Goal: Information Seeking & Learning: Learn about a topic

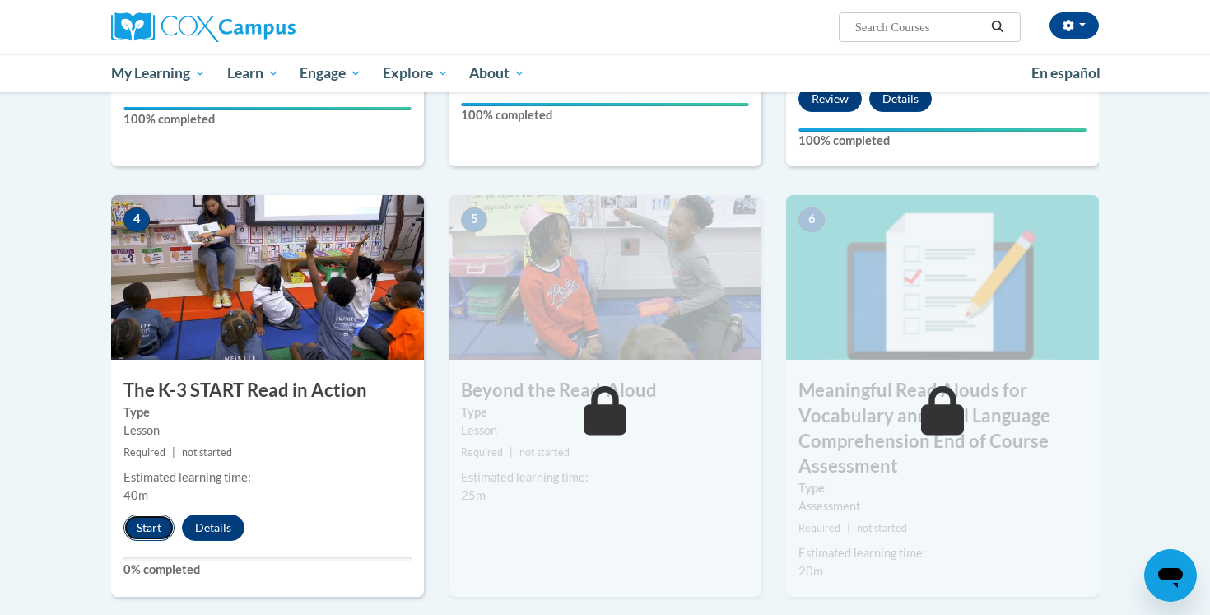
click at [155, 520] on button "Start" at bounding box center [148, 527] width 51 height 26
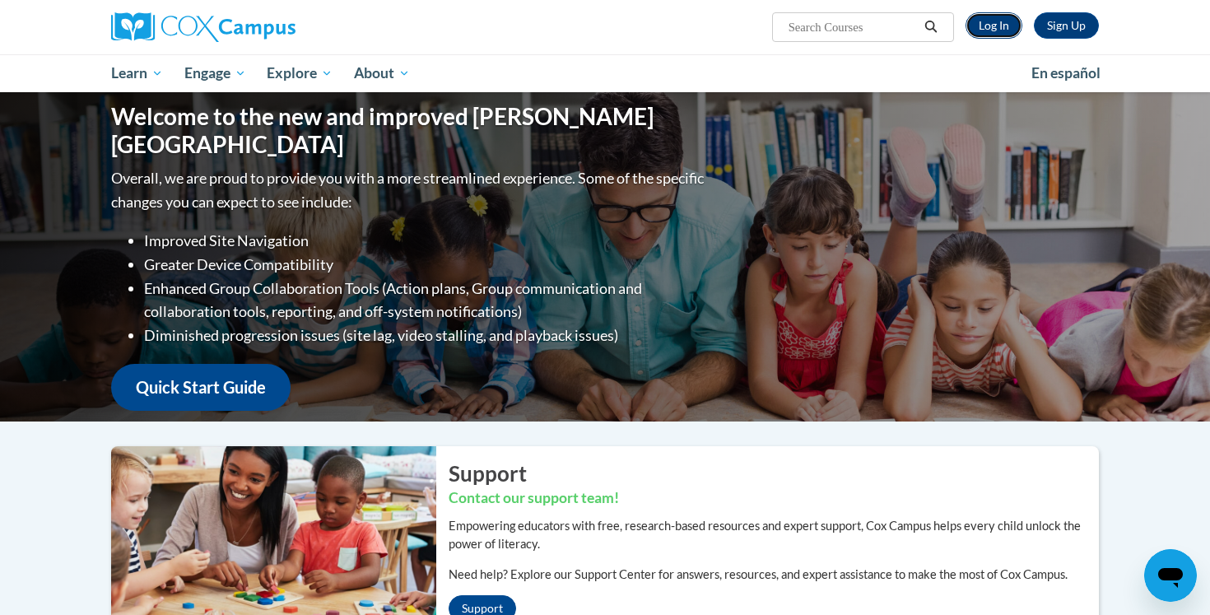
click at [995, 25] on link "Log In" at bounding box center [993, 25] width 57 height 26
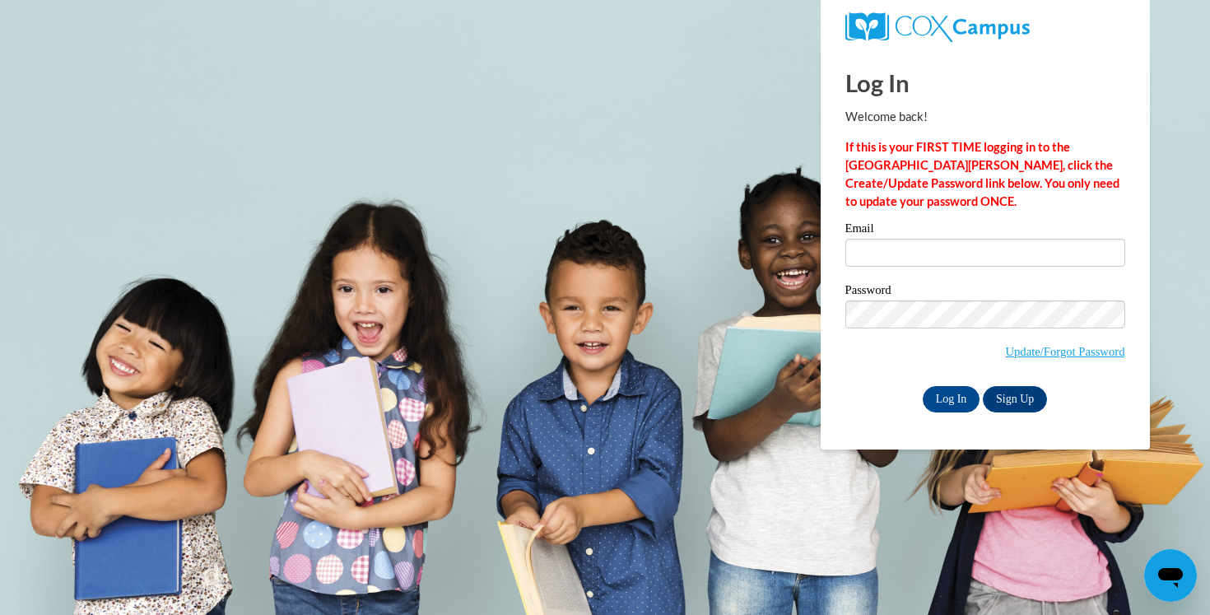
click at [949, 233] on label "Email" at bounding box center [985, 230] width 280 height 16
click at [949, 239] on input "Email" at bounding box center [985, 253] width 280 height 28
click at [935, 254] on input "Email" at bounding box center [985, 253] width 280 height 28
type input "aschara@waukesha.k12.wi.us"
click at [944, 398] on input "Log In" at bounding box center [952, 399] width 58 height 26
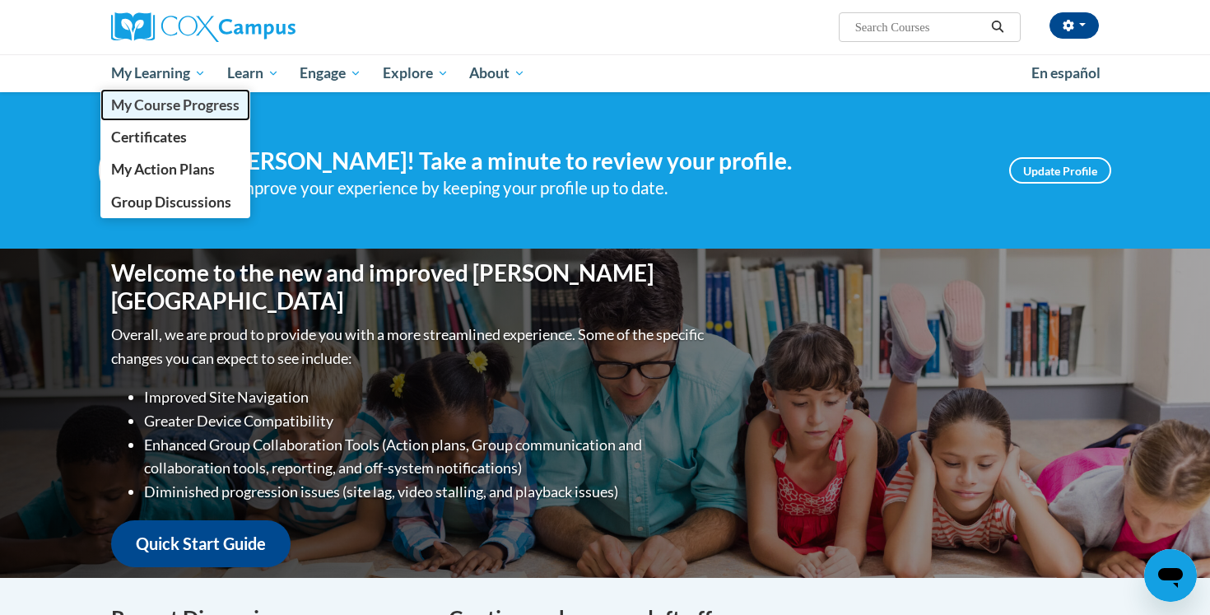
click at [186, 99] on span "My Course Progress" at bounding box center [175, 104] width 128 height 17
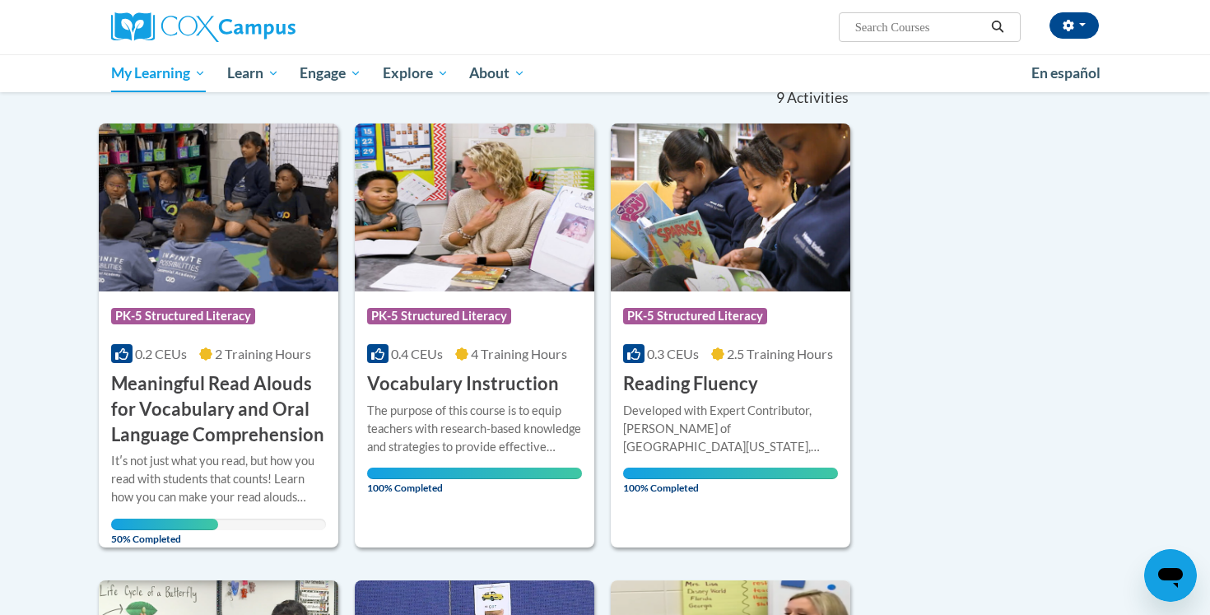
scroll to position [177, 0]
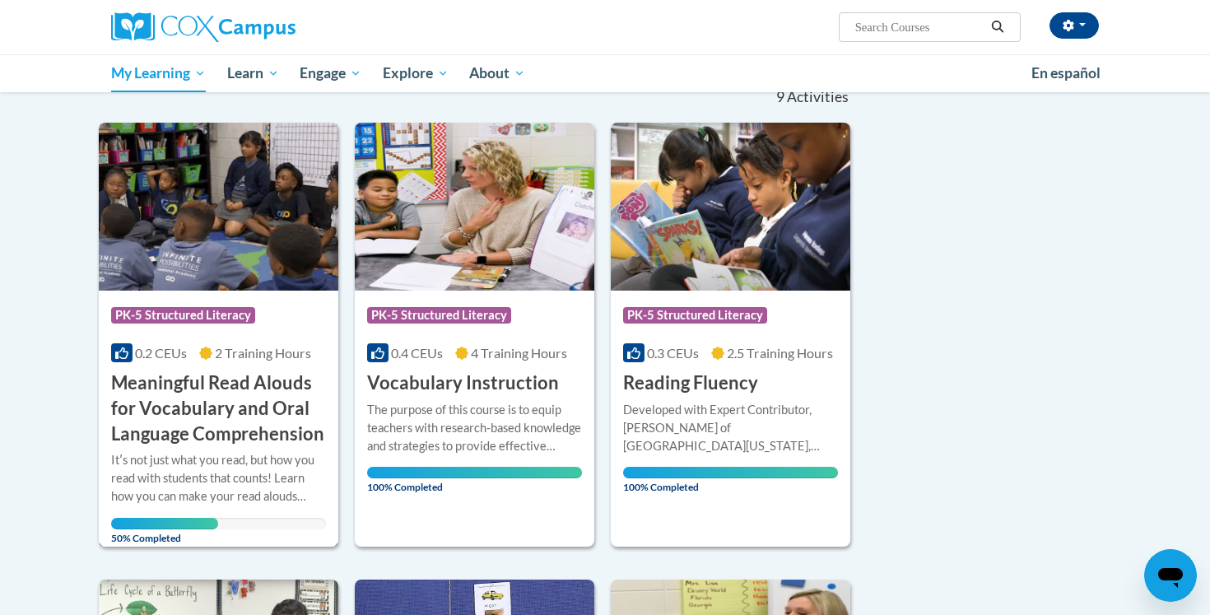
click at [133, 412] on h3 "Meaningful Read Alouds for Vocabulary and Oral Language Comprehension" at bounding box center [218, 408] width 215 height 76
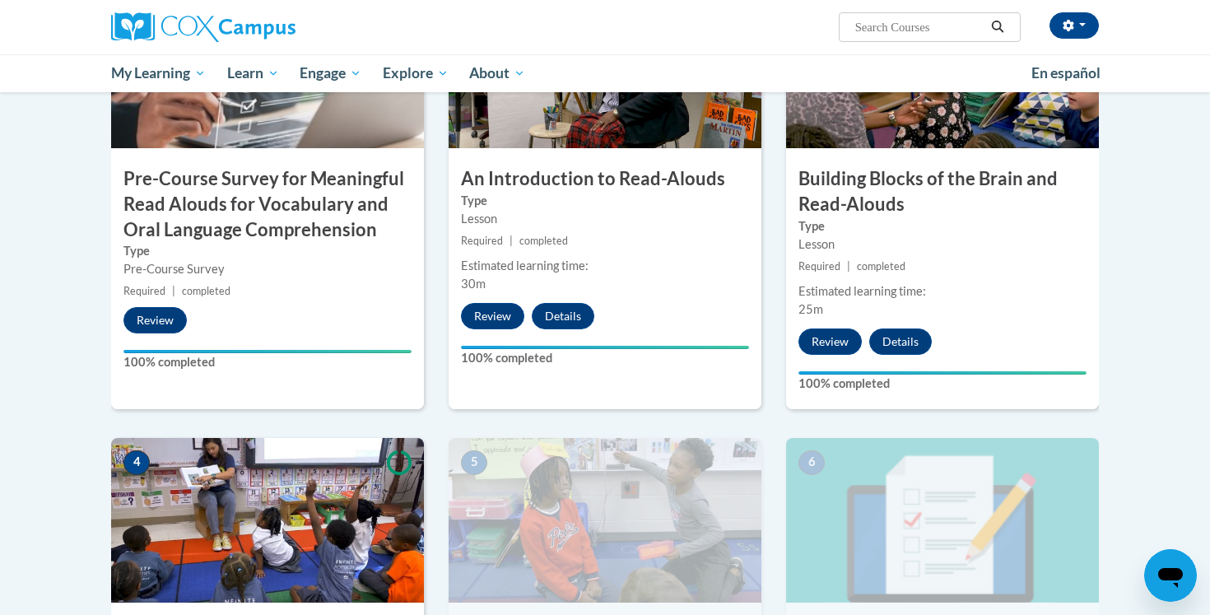
scroll to position [455, 0]
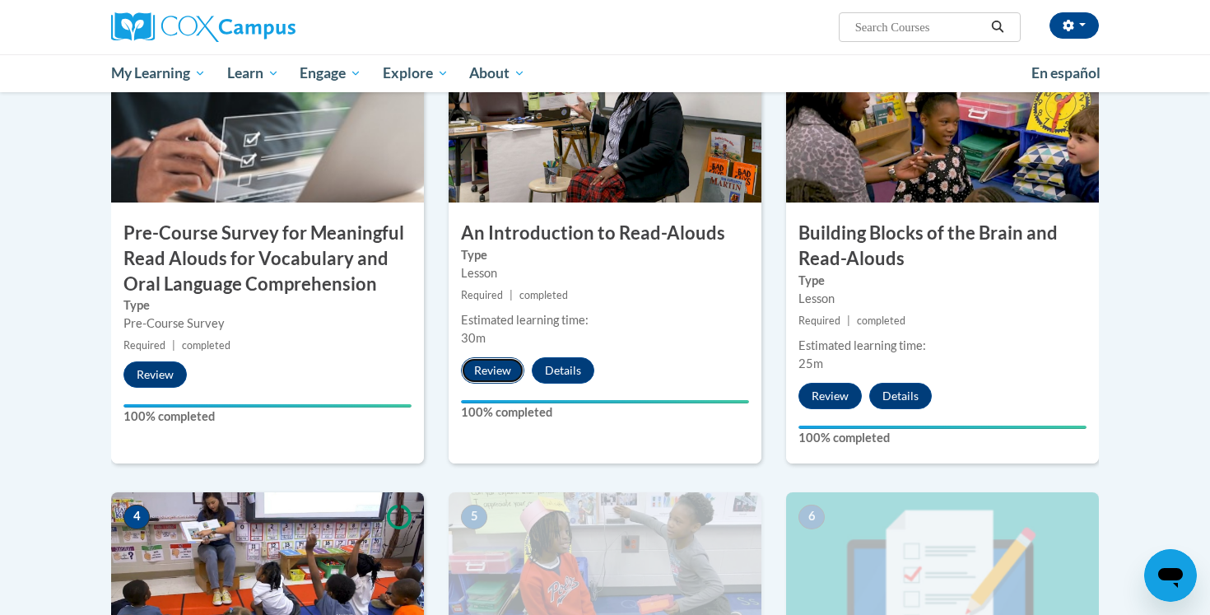
click at [475, 368] on button "Review" at bounding box center [492, 370] width 63 height 26
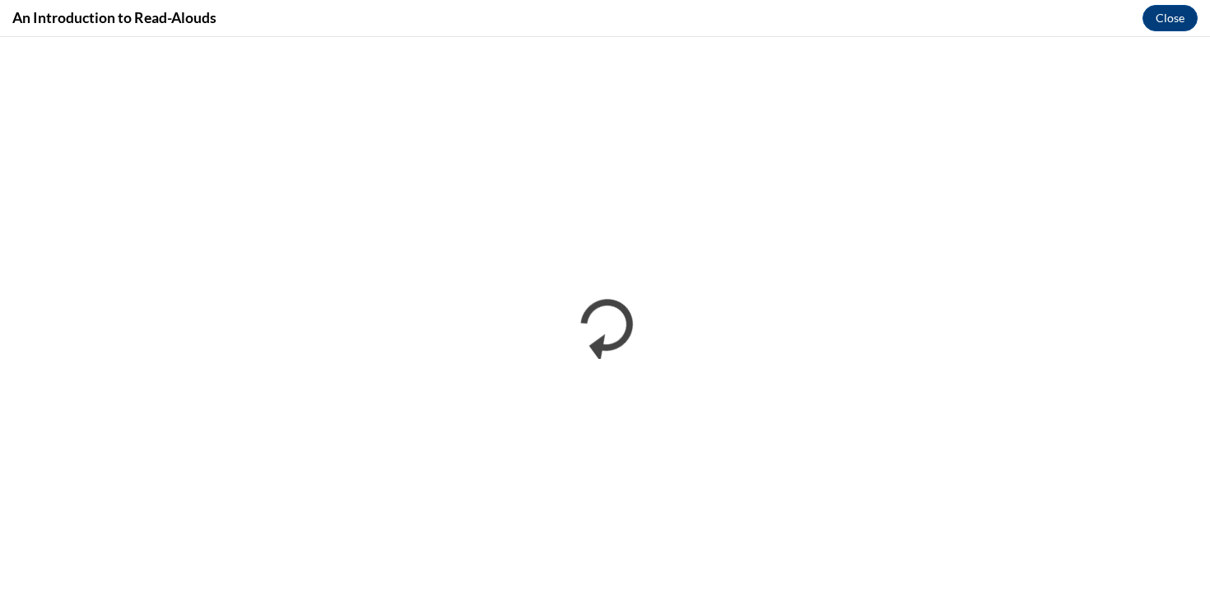
scroll to position [0, 0]
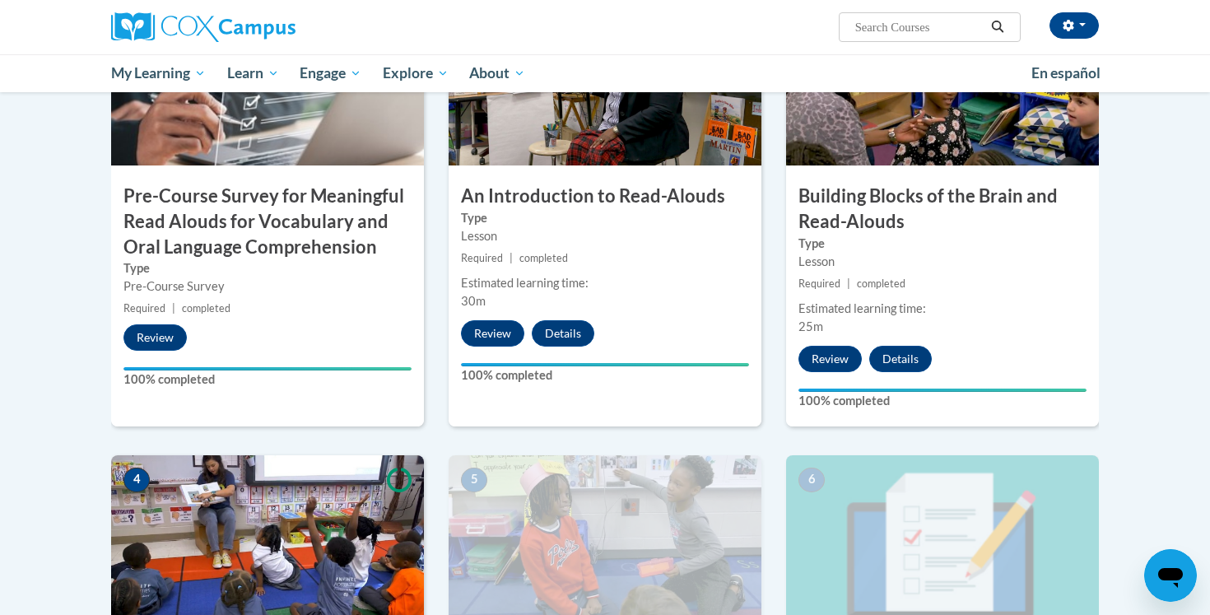
scroll to position [495, 0]
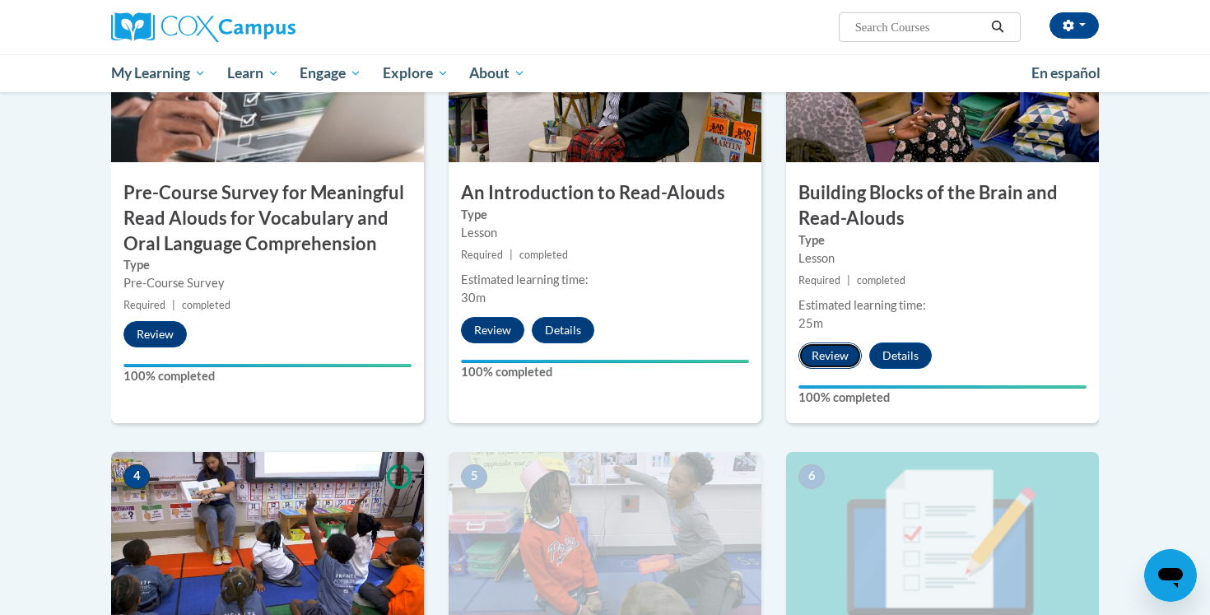
click at [839, 360] on button "Review" at bounding box center [829, 355] width 63 height 26
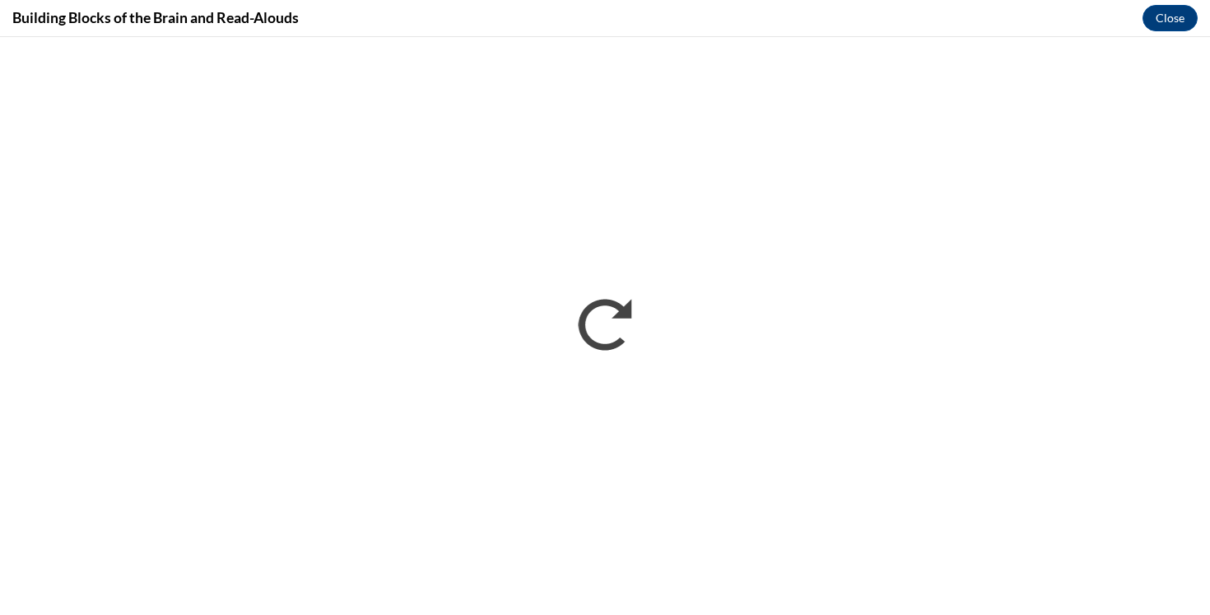
scroll to position [0, 0]
click at [1169, 9] on button "Close" at bounding box center [1169, 18] width 55 height 26
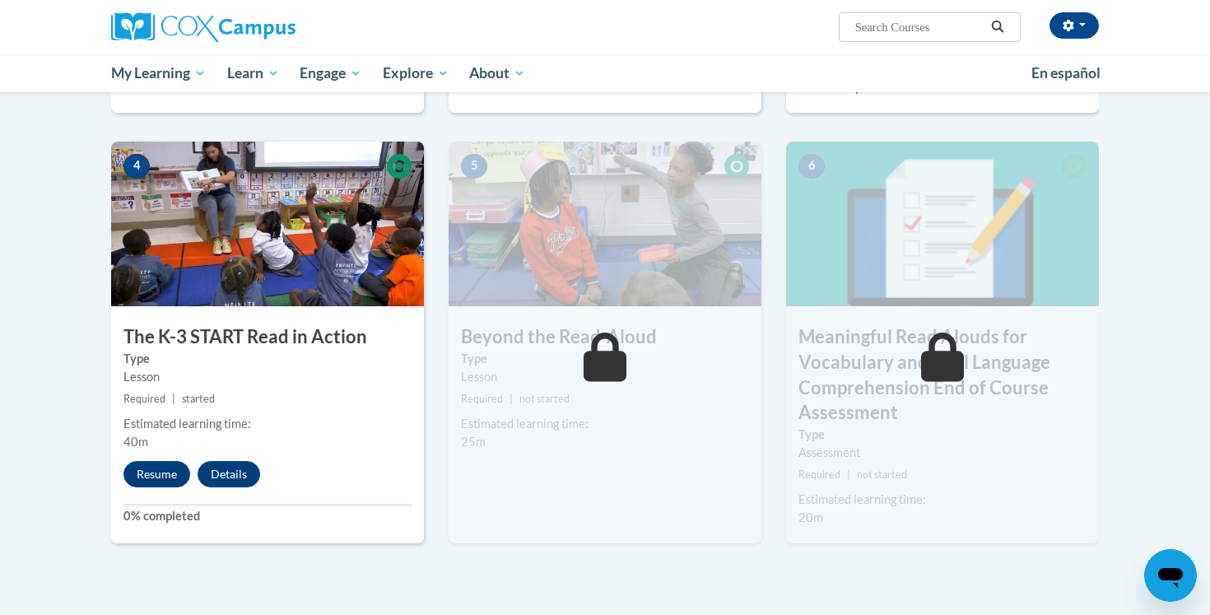
scroll to position [819, 0]
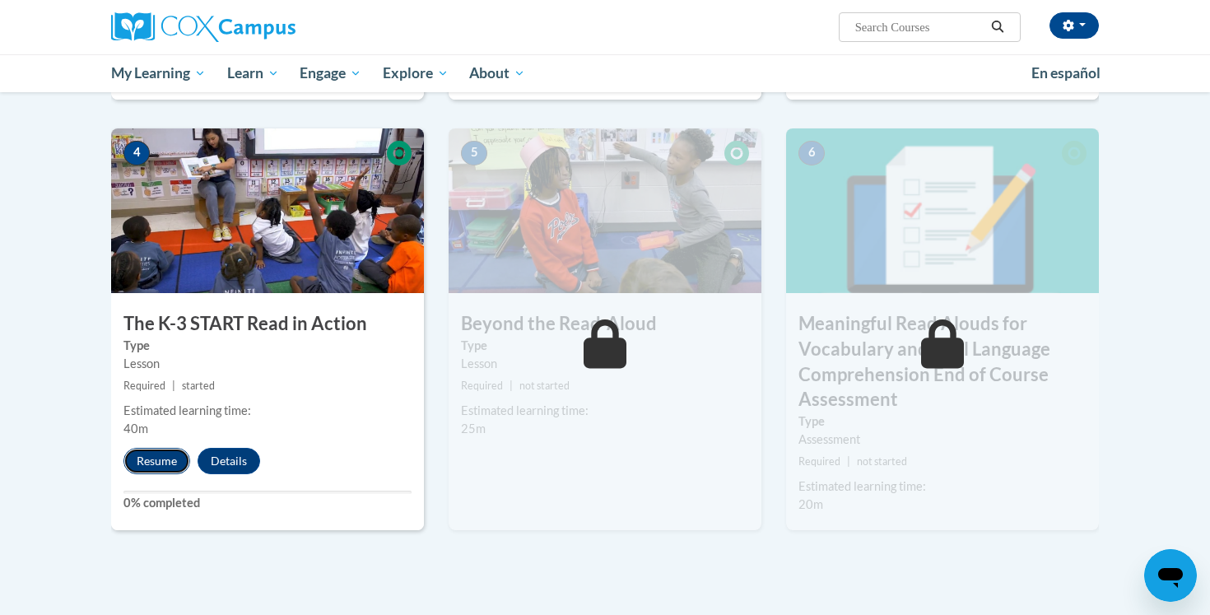
click at [161, 461] on button "Resume" at bounding box center [156, 461] width 67 height 26
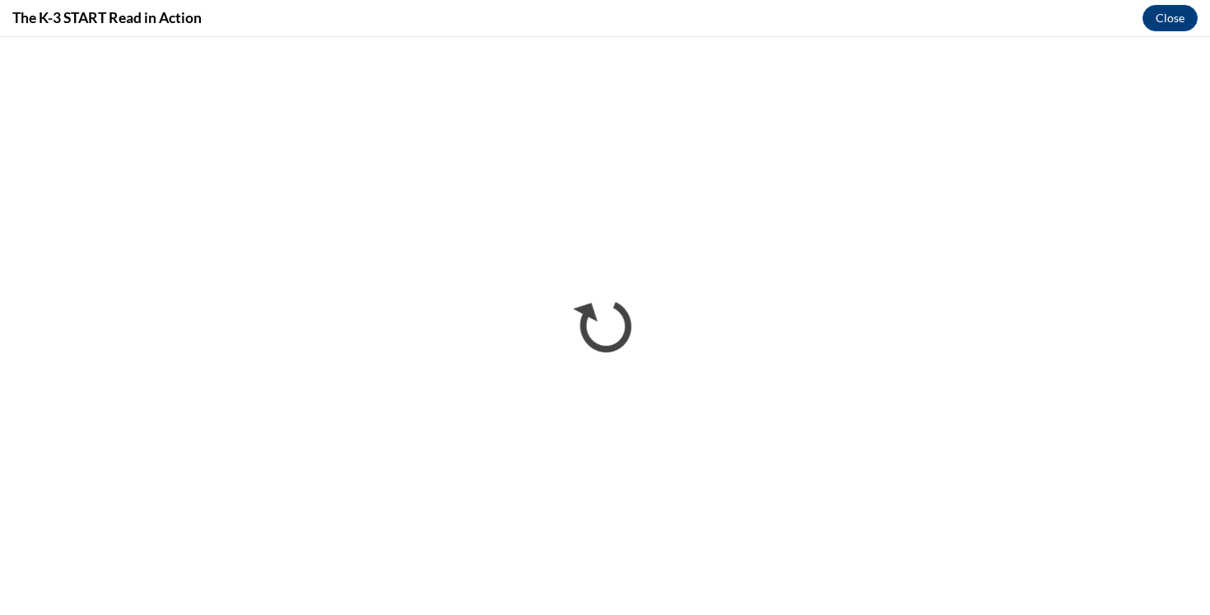
scroll to position [0, 0]
